Goal: Task Accomplishment & Management: Manage account settings

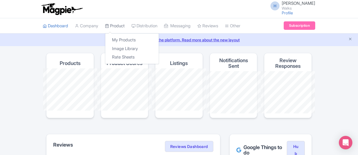
click at [105, 25] on link "Product" at bounding box center [115, 25] width 20 height 15
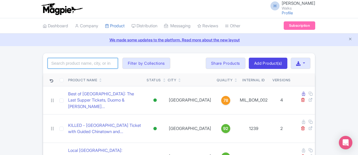
click at [48, 62] on input "search" at bounding box center [83, 63] width 70 height 11
type input "ultimate san juan"
click button "Search" at bounding box center [0, 0] width 0 height 0
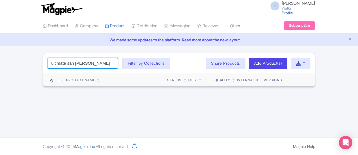
click at [55, 62] on input "ultimate san juan" at bounding box center [83, 63] width 70 height 11
drag, startPoint x: 19, startPoint y: 62, endPoint x: 11, endPoint y: 61, distance: 7.9
click at [48, 61] on input "ultimate san juan" at bounding box center [83, 63] width 70 height 11
type input "san juan"
click button "Search" at bounding box center [0, 0] width 0 height 0
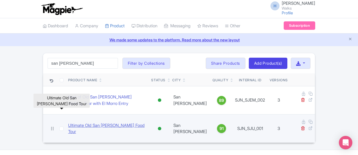
click at [68, 122] on link "Ultimate Old San [PERSON_NAME] Food Tour" at bounding box center [107, 128] width 78 height 13
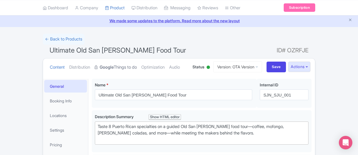
scroll to position [28, 0]
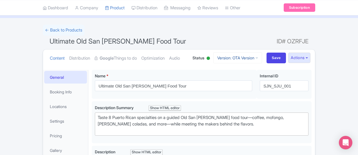
click at [262, 55] on link "Version: OTA Version" at bounding box center [237, 57] width 49 height 11
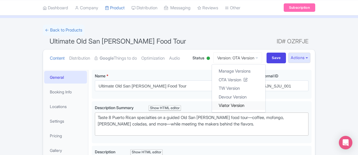
click at [265, 106] on link "Viator Version" at bounding box center [238, 105] width 53 height 9
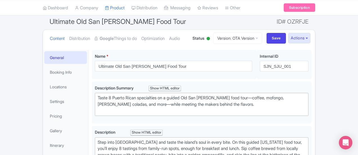
scroll to position [56, 0]
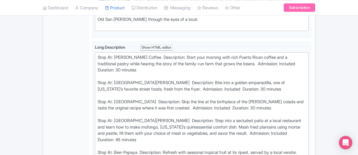
scroll to position [225, 0]
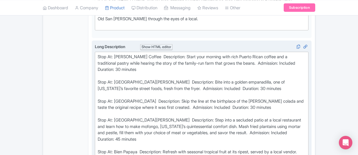
click at [124, 54] on div "Stop At: Don Ruiz Coffee Description: Start your morning with rich Puerto Rican…" at bounding box center [202, 117] width 208 height 126
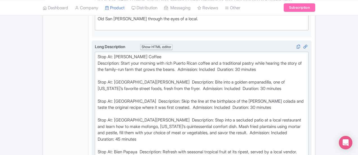
click at [108, 60] on div "Stop At: Don Ruiz Coffee Description: Start your morning with rich Puerto Rican…" at bounding box center [202, 117] width 208 height 126
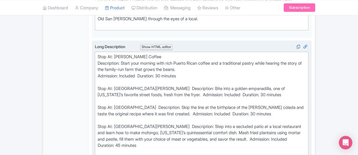
click at [114, 69] on div "Stop At: Don Ruiz Coffee Description: Start your morning with rich Puerto Rican…" at bounding box center [202, 120] width 208 height 133
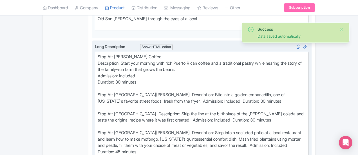
click at [122, 86] on div "Stop At: Don Ruiz Coffee Description: Start your morning with rich Puerto Rican…" at bounding box center [202, 123] width 208 height 139
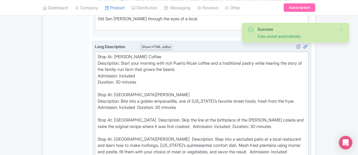
click at [284, 92] on div "Stop At: Don Ruiz Coffee Description: Start your morning with rich Puerto Rican…" at bounding box center [202, 127] width 208 height 146
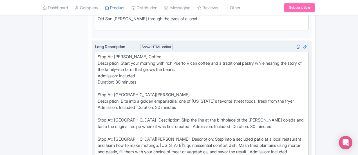
click at [112, 112] on div "Stop At: Don Ruiz Coffee Description: Start your morning with rich Puerto Rican…" at bounding box center [202, 127] width 208 height 146
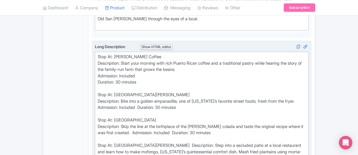
click at [303, 117] on div "Stop At: Don Ruiz Coffee Description: Start your morning with rich Puerto Rican…" at bounding box center [202, 130] width 208 height 152
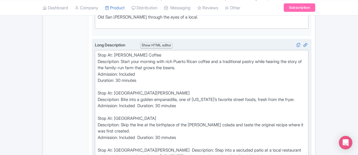
scroll to position [281, 0]
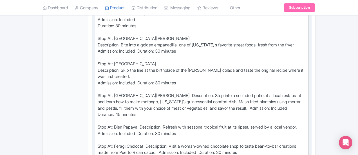
click at [114, 66] on div "Stop At: Don Ruiz Coffee Description: Start your morning with rich Puerto Rican…" at bounding box center [202, 76] width 208 height 158
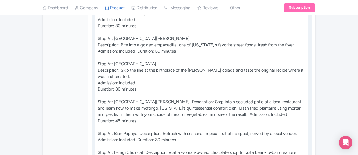
click at [98, 56] on div "Stop At: Don Ruiz Coffee Description: Start your morning with rich Puerto Rican…" at bounding box center [202, 79] width 208 height 164
click at [107, 101] on div "Stop At: Don Ruiz Coffee Description: Start your morning with rich Puerto Rican…" at bounding box center [202, 79] width 208 height 164
click at [114, 106] on div "Stop At: Don Ruiz Coffee Description: Start your morning with rich Puerto Rican…" at bounding box center [202, 79] width 208 height 164
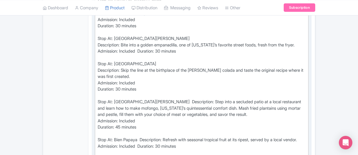
click at [98, 88] on div "Stop At: Don Ruiz Coffee Description: Start your morning with rich Puerto Rican…" at bounding box center [202, 82] width 208 height 171
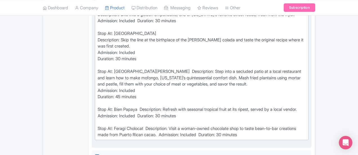
scroll to position [337, 0]
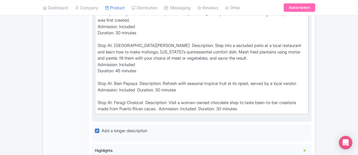
click at [288, 67] on div "Stop At: Don Ruiz Coffee Description: Start your morning with rich Puerto Rican…" at bounding box center [202, 26] width 208 height 171
click at [114, 74] on div "Stop At: Don Ruiz Coffee Description: Start your morning with rich Puerto Rican…" at bounding box center [202, 26] width 208 height 171
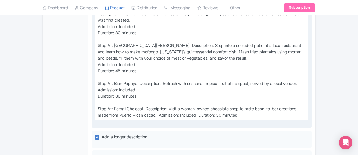
click at [98, 70] on div "Stop At: Don Ruiz Coffee Description: Start your morning with rich Puerto Rican…" at bounding box center [202, 29] width 208 height 177
click at [98, 69] on div "Stop At: Don Ruiz Coffee Description: Start your morning with rich Puerto Rican…" at bounding box center [202, 29] width 208 height 177
click at [98, 101] on div "Stop At: Don Ruiz Coffee Description: Start your morning with rich Puerto Rican…" at bounding box center [202, 29] width 208 height 177
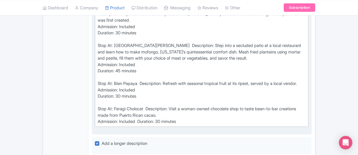
click at [115, 106] on div "Stop At: Don Ruiz Coffee Description: Start your morning with rich Puerto Rican…" at bounding box center [202, 33] width 208 height 184
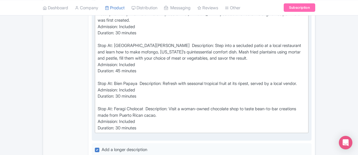
click at [98, 95] on div "Stop At: Don Ruiz Coffee Description: Start your morning with rich Puerto Rican…" at bounding box center [202, 36] width 208 height 190
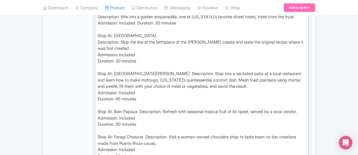
scroll to position [281, 0]
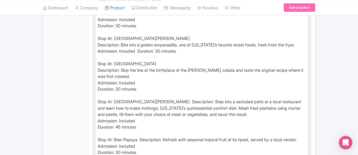
drag, startPoint x: 116, startPoint y: 114, endPoint x: 91, endPoint y: 114, distance: 24.5
click at [98, 114] on div "Stop At: Don Ruiz Coffee Description: Start your morning with rich Puerto Rican…" at bounding box center [202, 92] width 208 height 190
click at [114, 41] on div "Stop At: Don Ruiz Coffee Description: Start your morning with rich Puerto Rican…" at bounding box center [202, 92] width 208 height 190
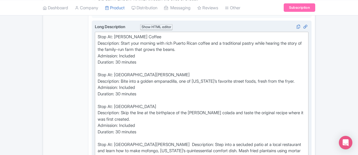
scroll to position [253, 0]
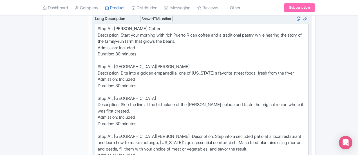
click at [98, 109] on div "Stop At: Don Ruiz Coffee Description: Start your morning with rich Puerto Rican…" at bounding box center [202, 124] width 208 height 196
type trix-editor "<div>Stop At: Don Ruiz Coffee &nbsp;<br>Description: Start your morning with ri…"
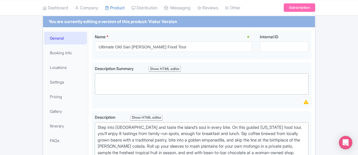
scroll to position [28, 0]
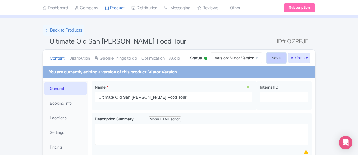
click at [286, 56] on input "Save" at bounding box center [276, 58] width 20 height 11
type input "Saving..."
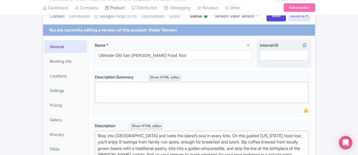
scroll to position [24, 0]
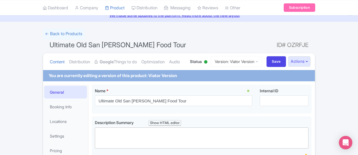
click at [315, 67] on div "Content Distribution Google Things to do Optimization Audio Status Active Inact…" at bounding box center [179, 61] width 272 height 17
click at [286, 63] on input "Save" at bounding box center [276, 61] width 20 height 11
type input "Saving..."
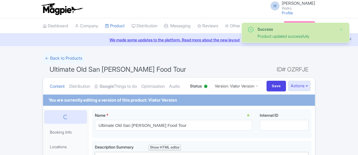
scroll to position [109, 0]
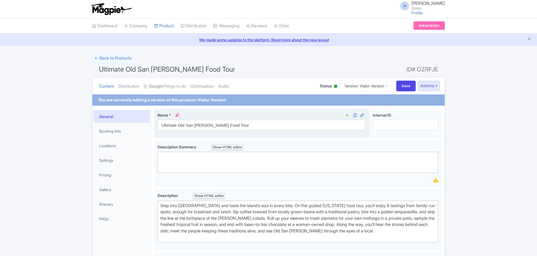
scroll to position [109, 0]
